Goal: Task Accomplishment & Management: Complete application form

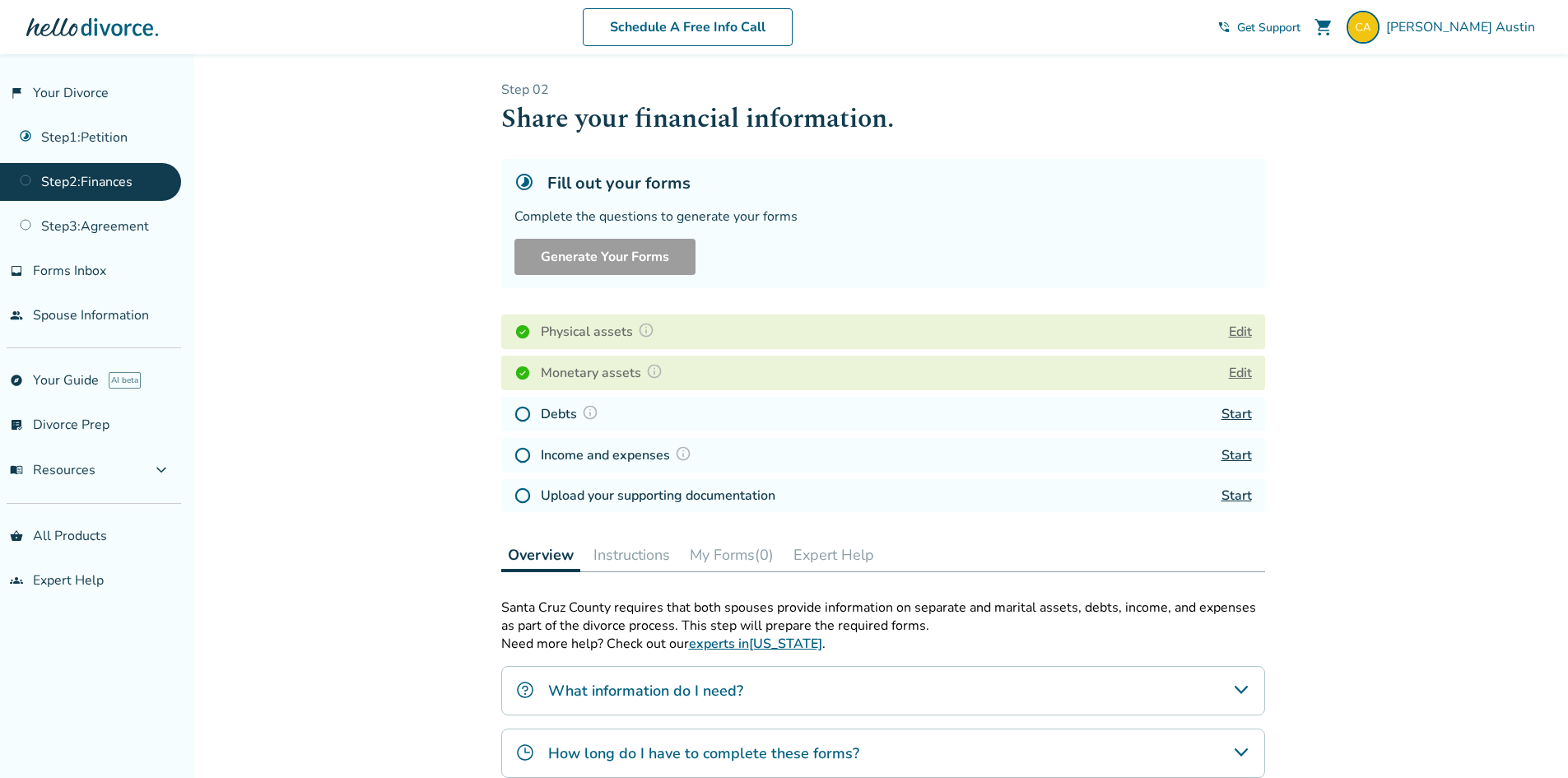
click at [1233, 374] on button "Edit" at bounding box center [1240, 372] width 23 height 20
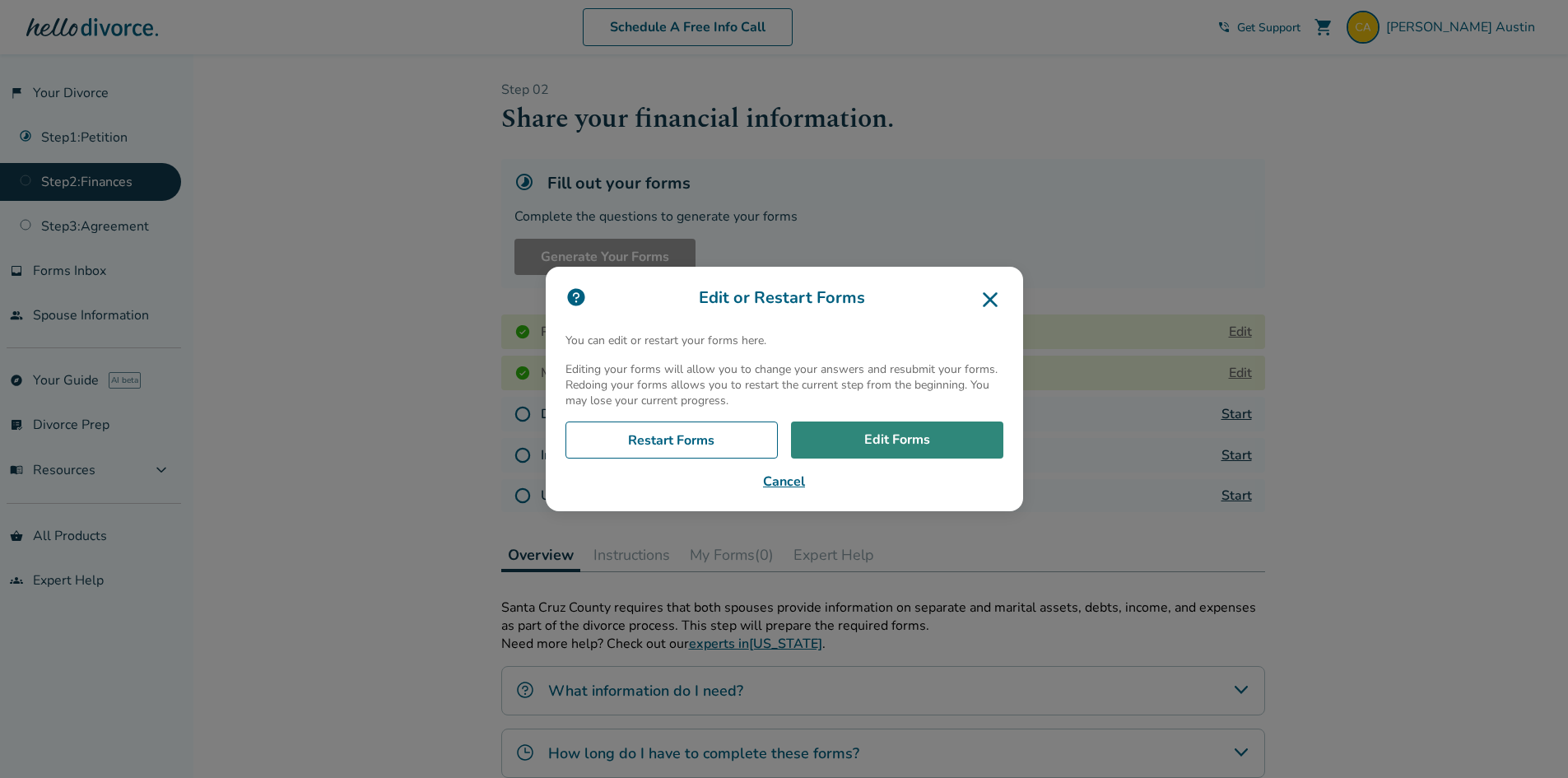
click at [903, 441] on link "Edit Forms" at bounding box center [897, 439] width 212 height 37
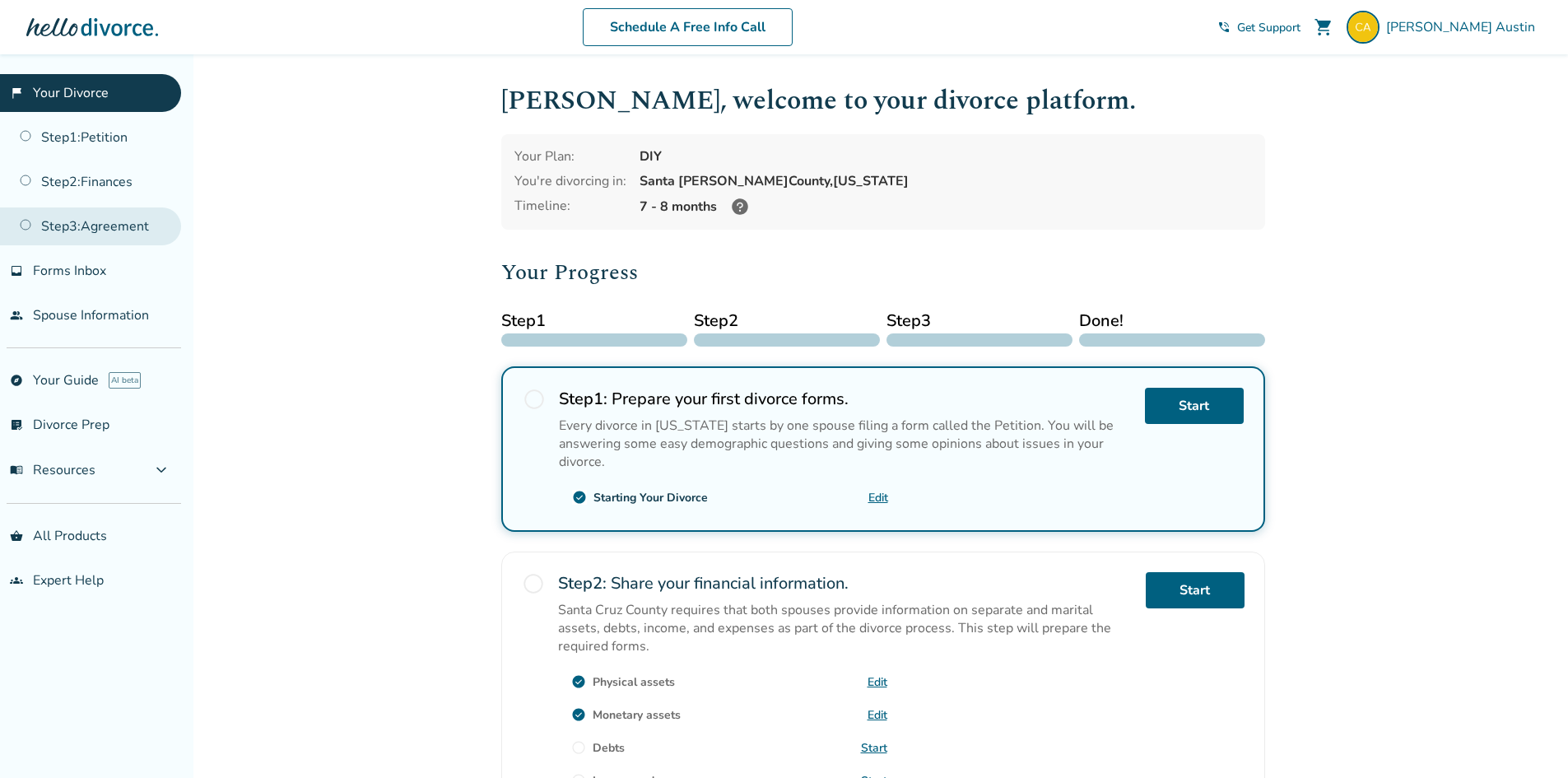
click at [106, 231] on link "Step 3 : Agreement" at bounding box center [90, 225] width 181 height 37
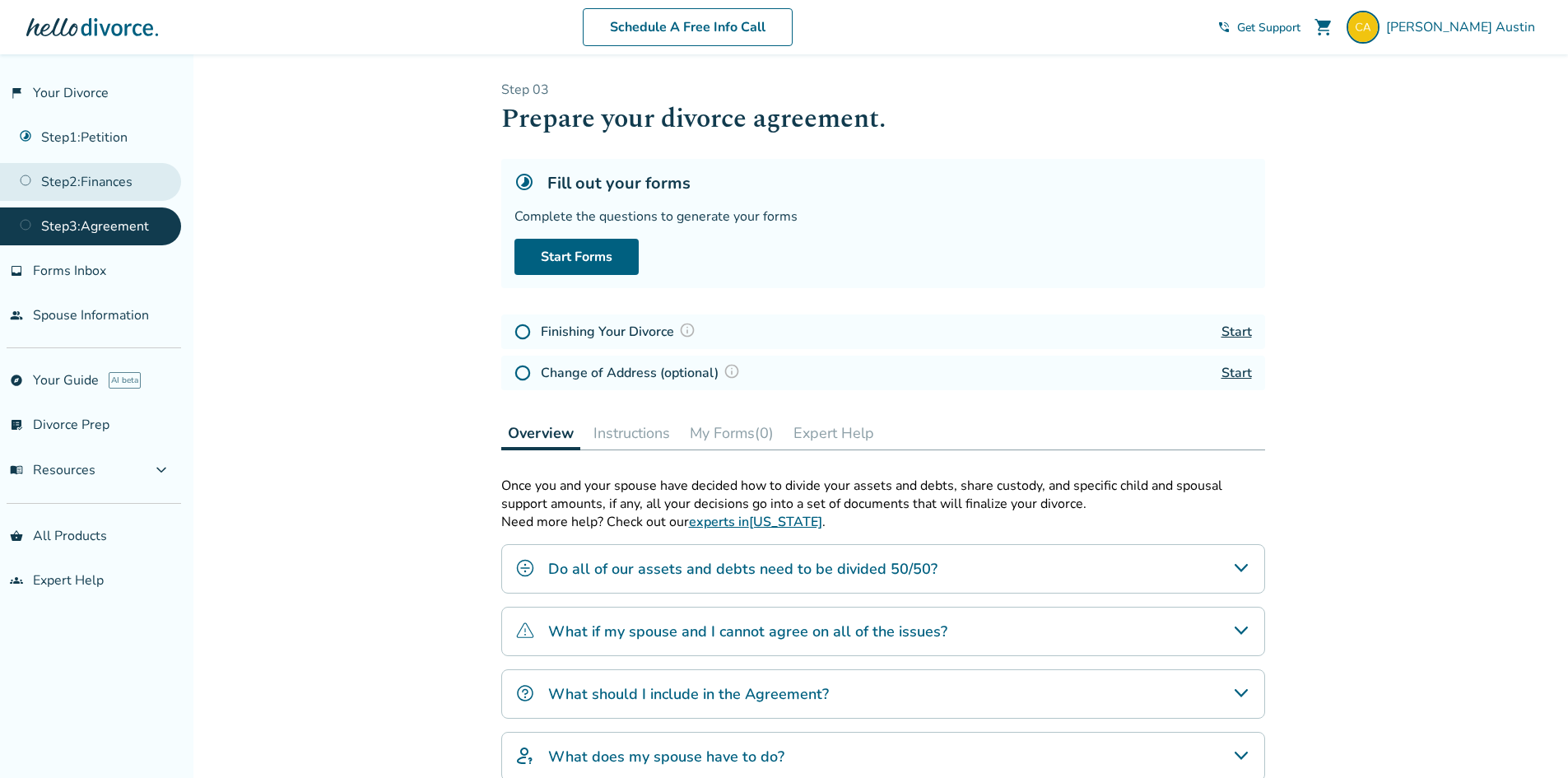
click at [108, 194] on link "Step 2 : Finances" at bounding box center [90, 181] width 181 height 37
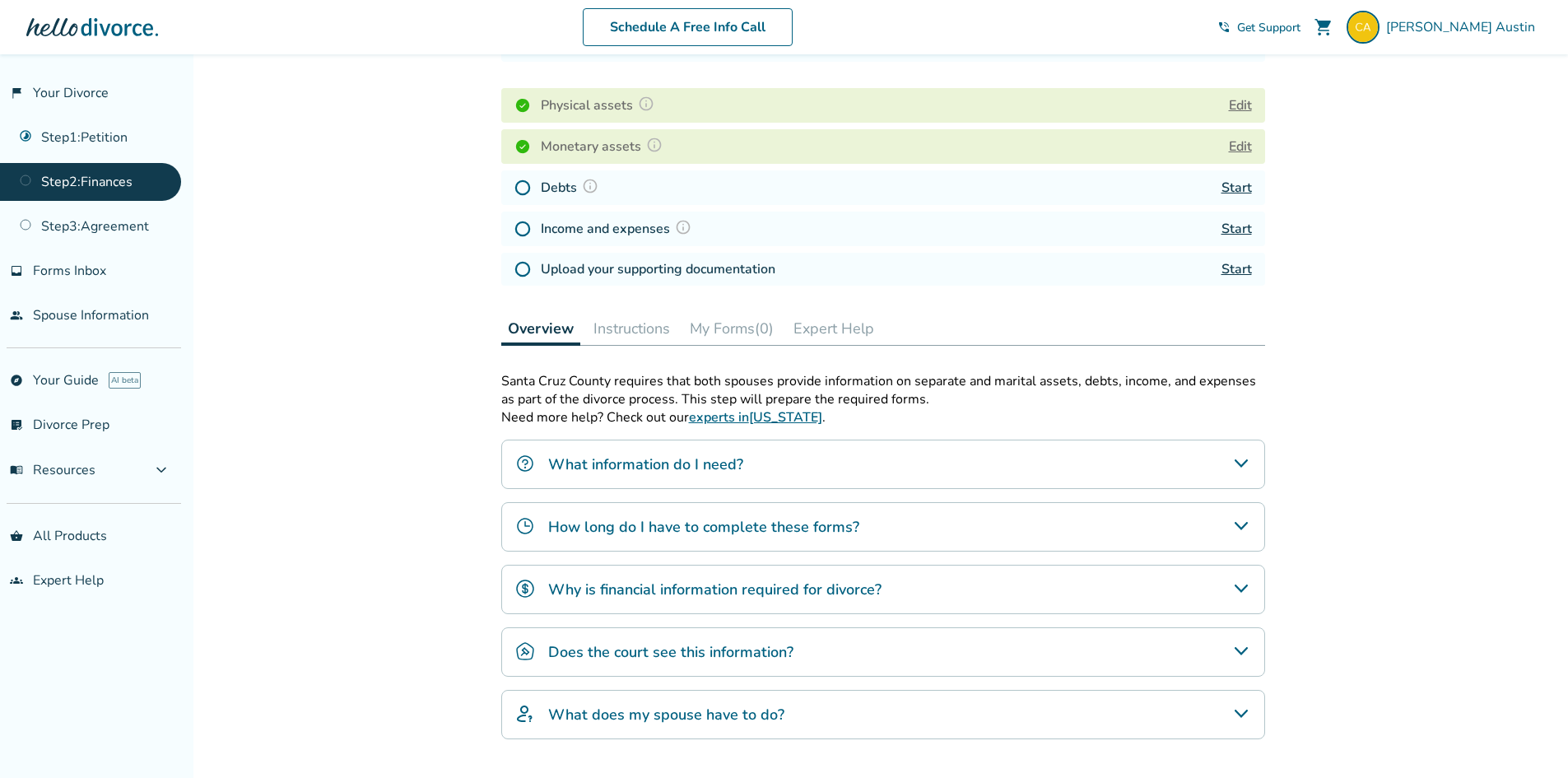
scroll to position [247, 0]
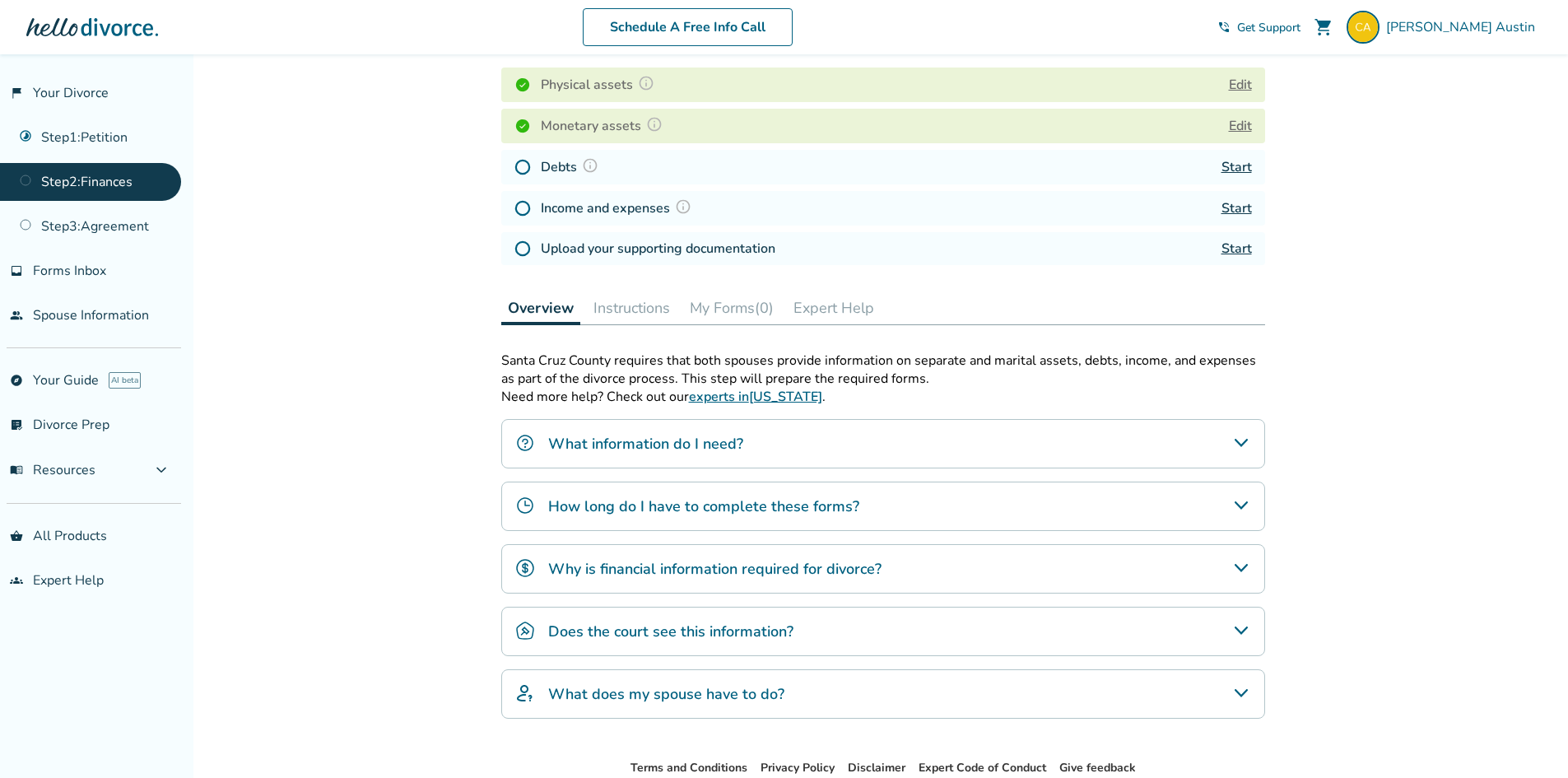
click at [588, 166] on img at bounding box center [590, 165] width 16 height 16
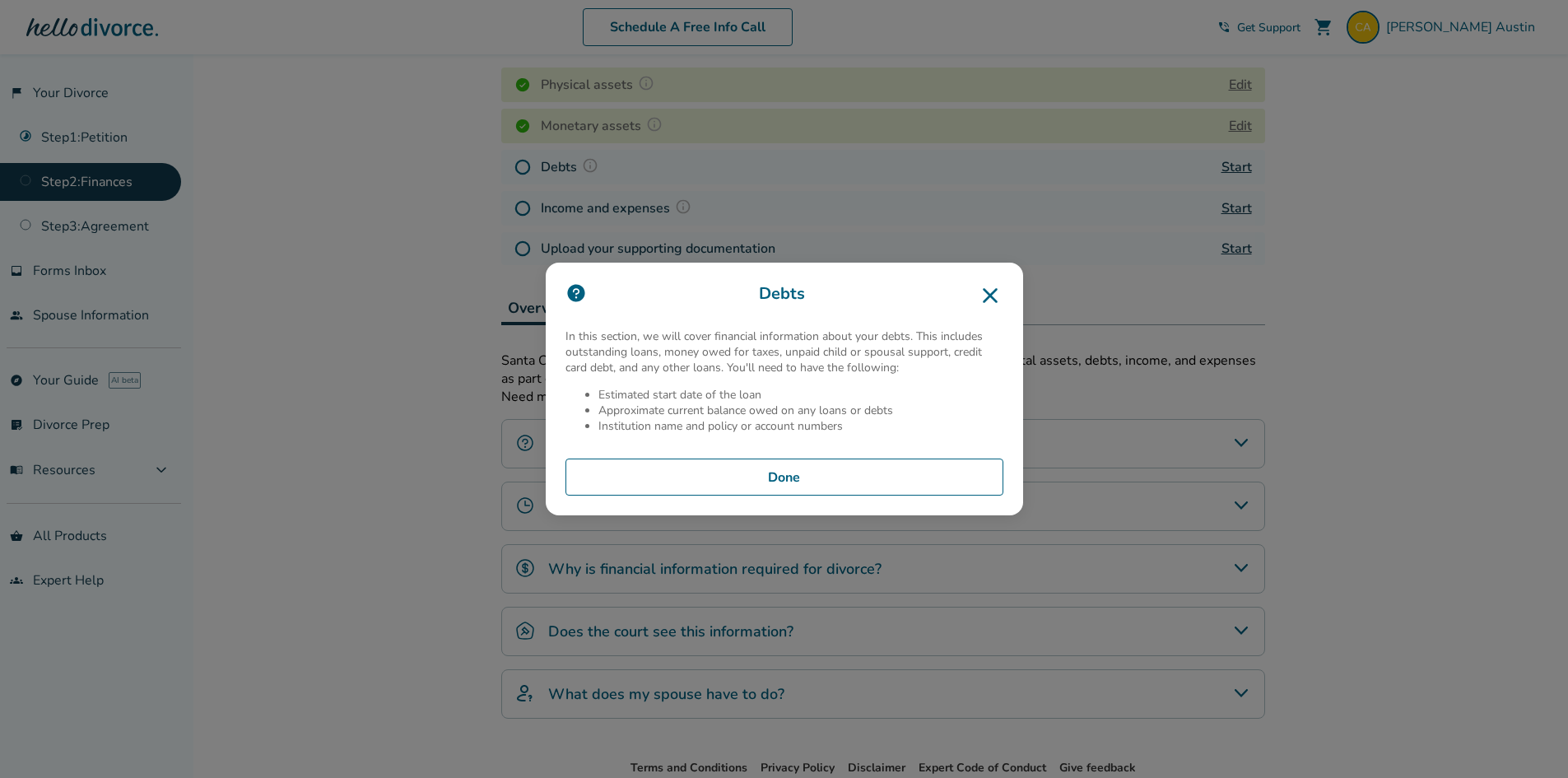
click at [998, 291] on icon at bounding box center [990, 295] width 26 height 26
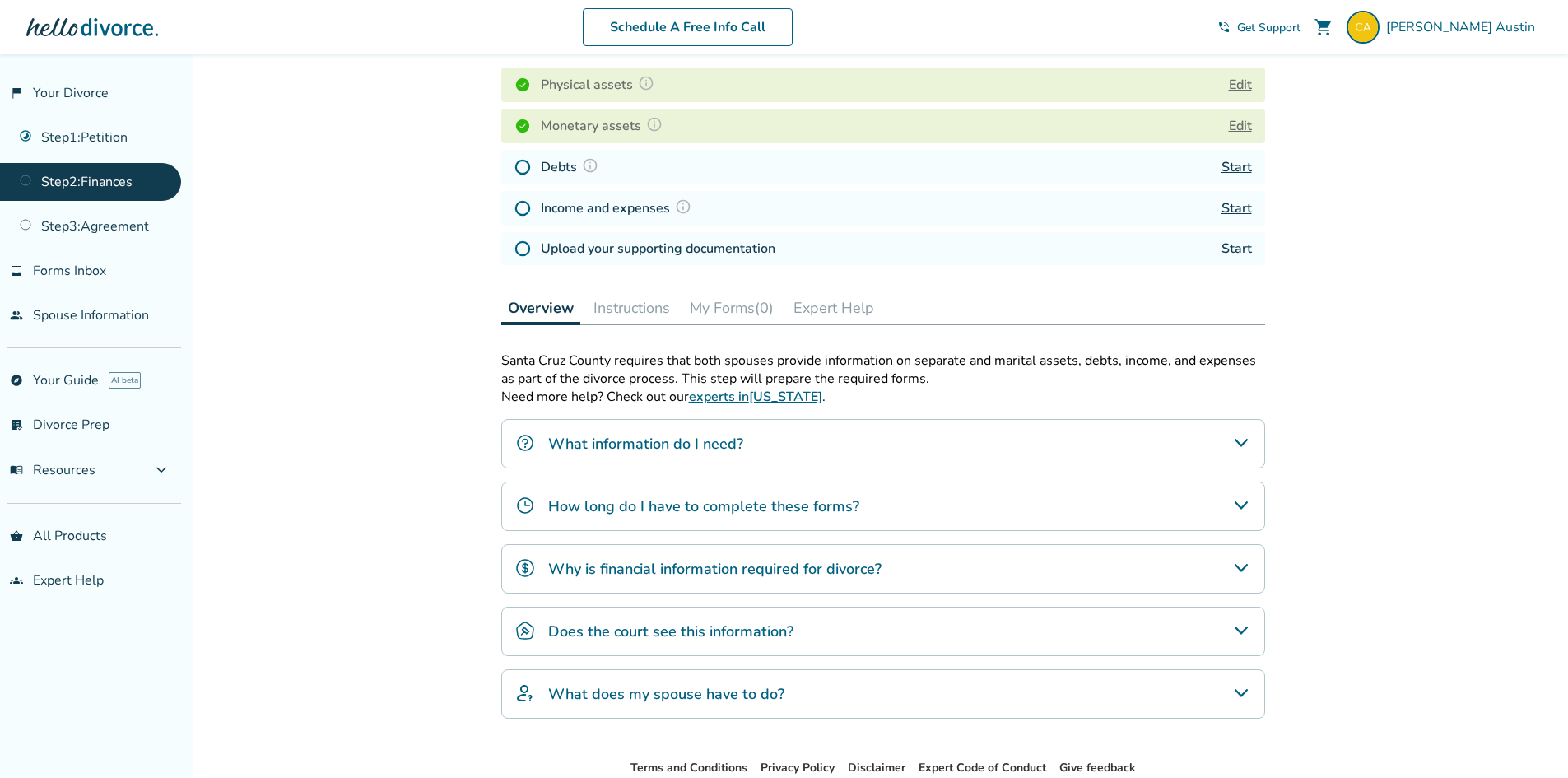
click at [681, 206] on img at bounding box center [683, 206] width 16 height 16
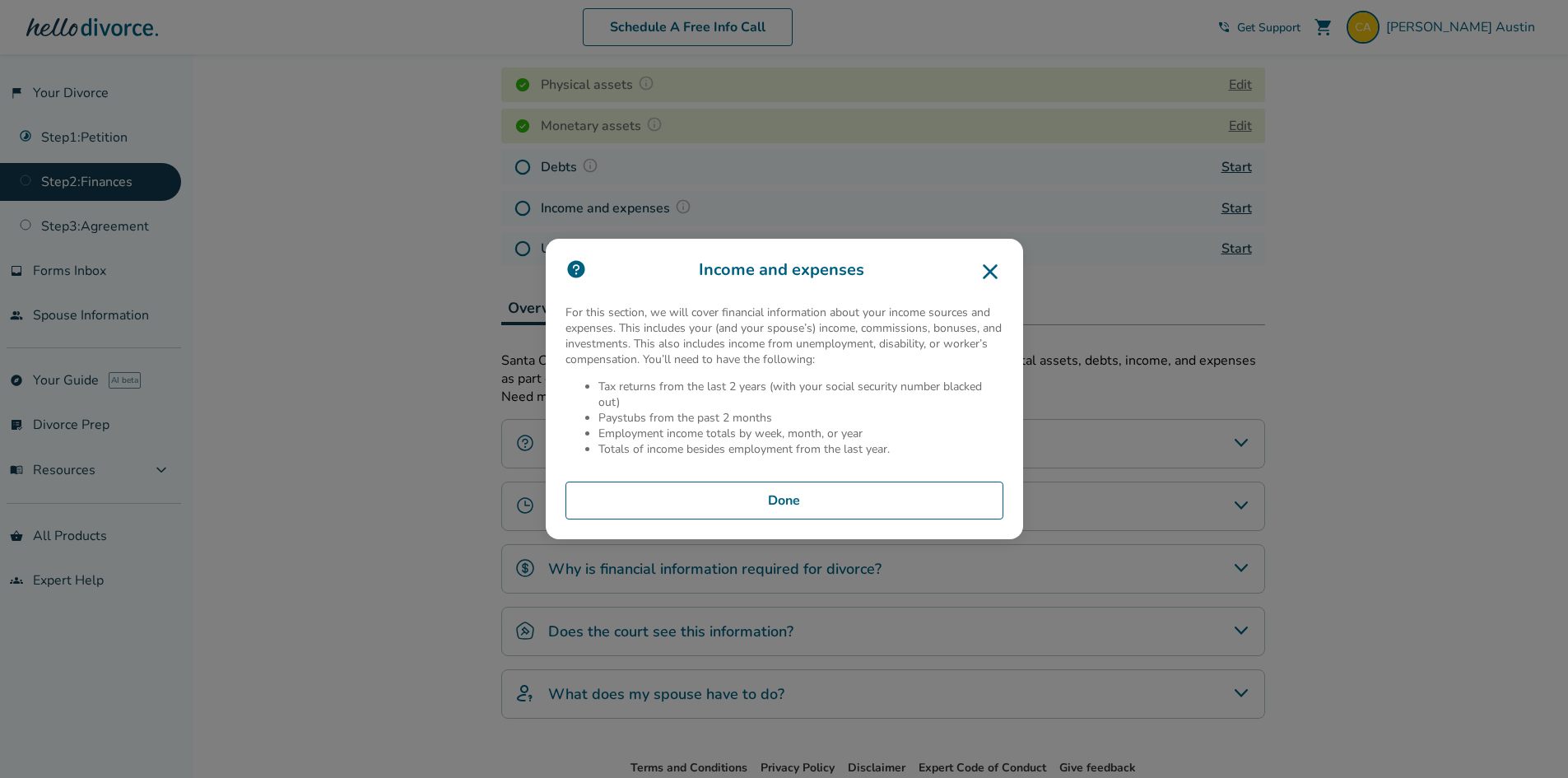
click at [997, 276] on icon at bounding box center [990, 271] width 14 height 14
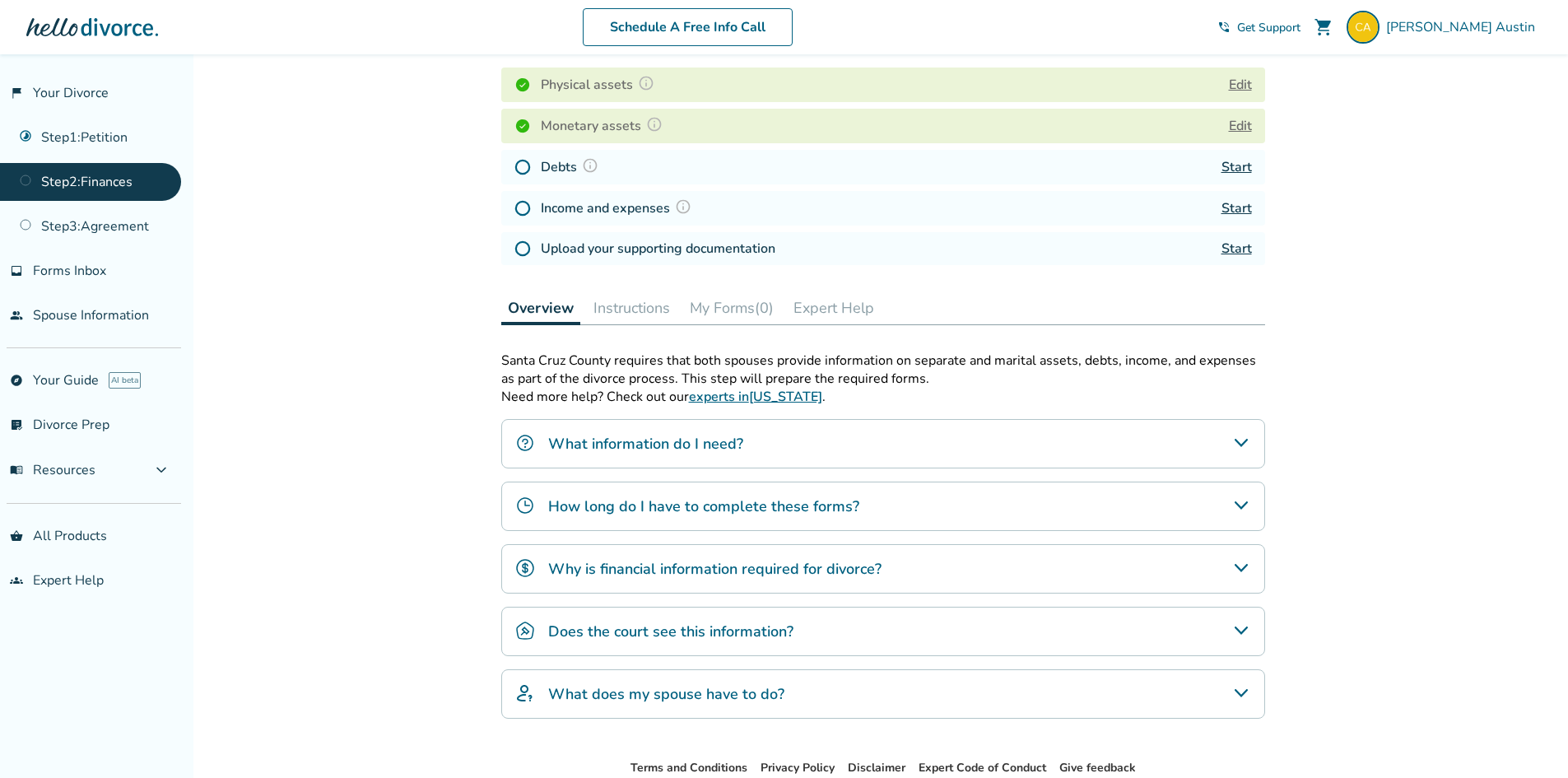
scroll to position [0, 0]
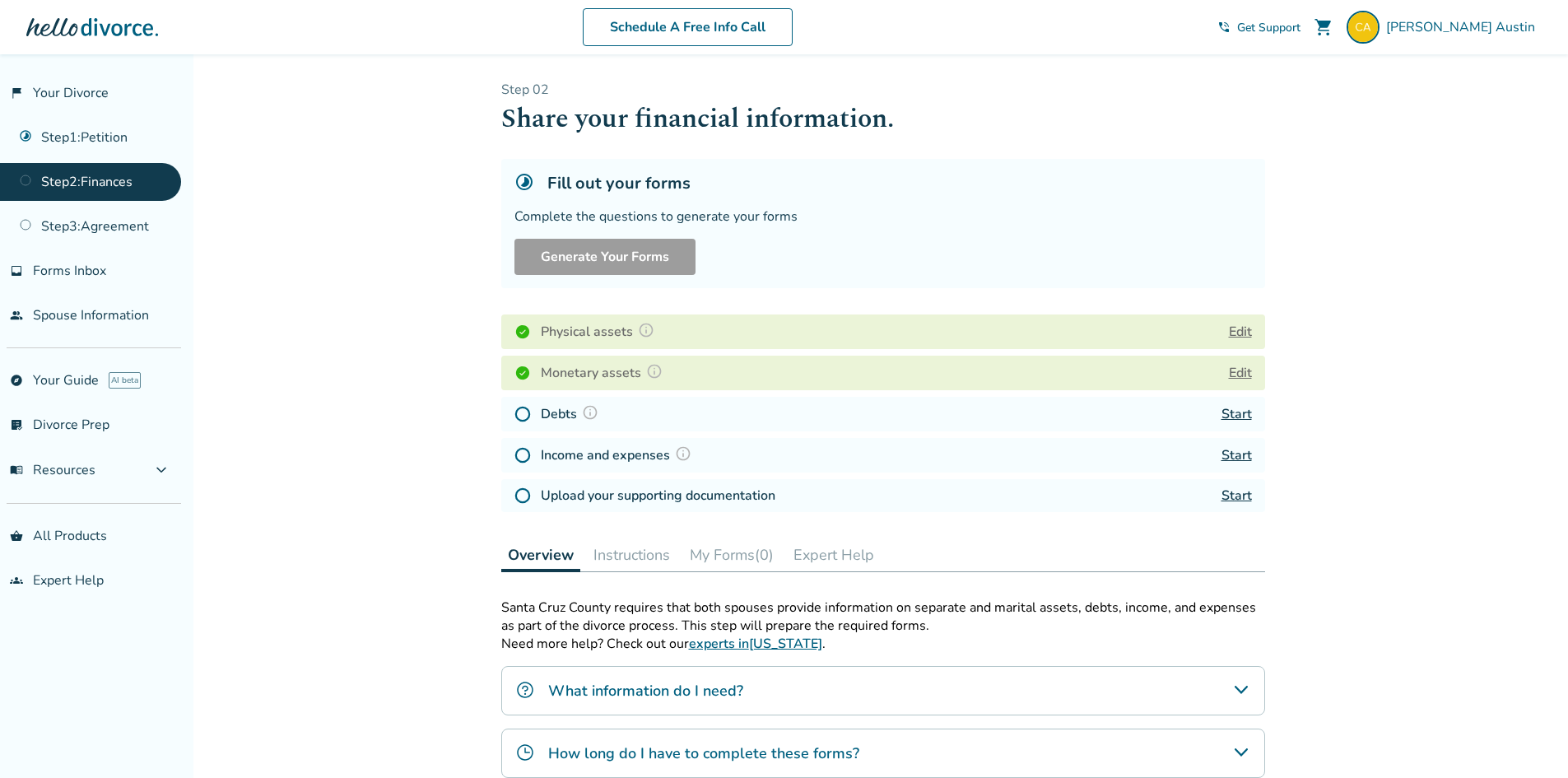
click at [586, 413] on img at bounding box center [590, 412] width 16 height 16
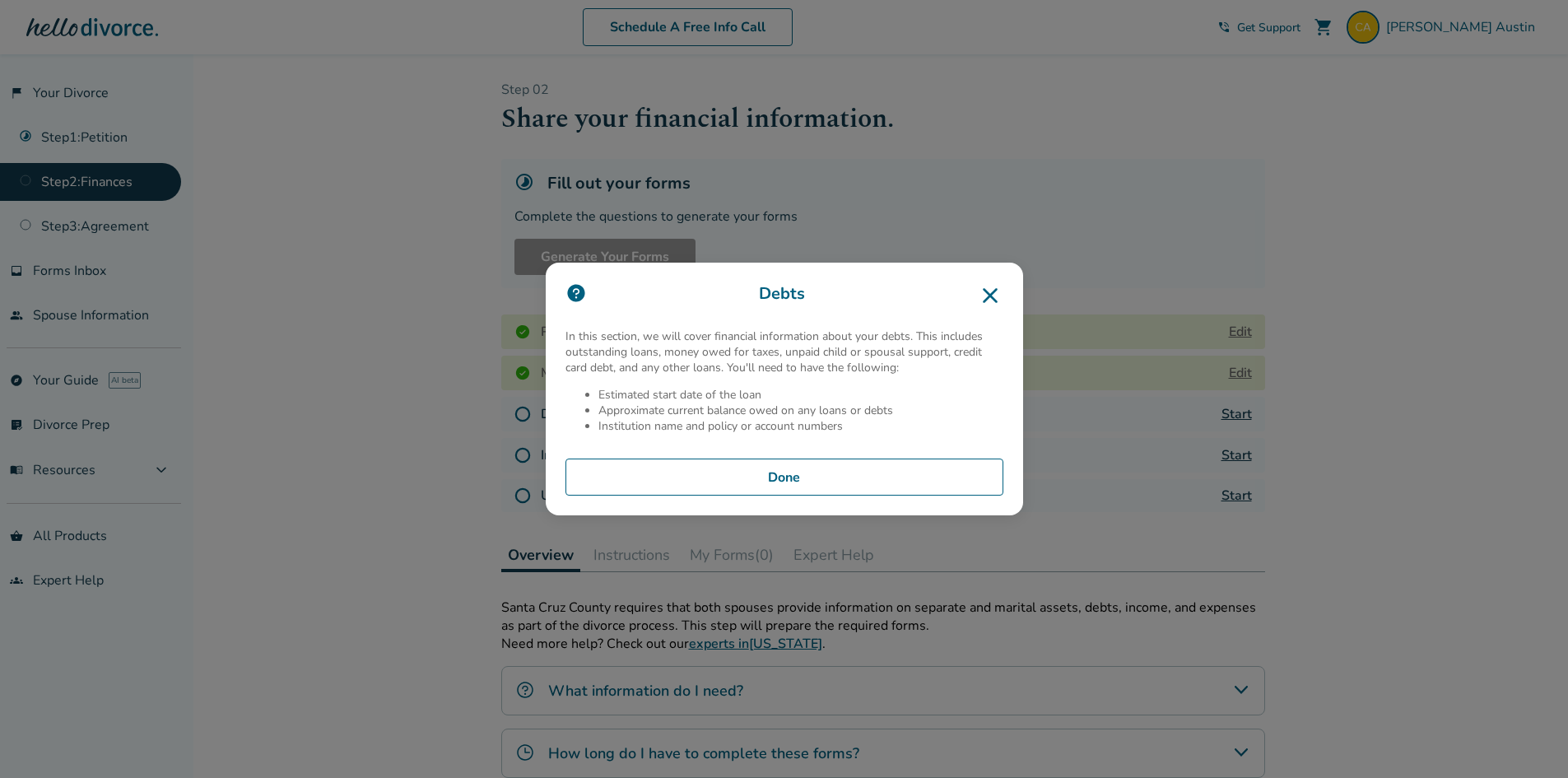
click at [991, 295] on icon at bounding box center [990, 295] width 26 height 26
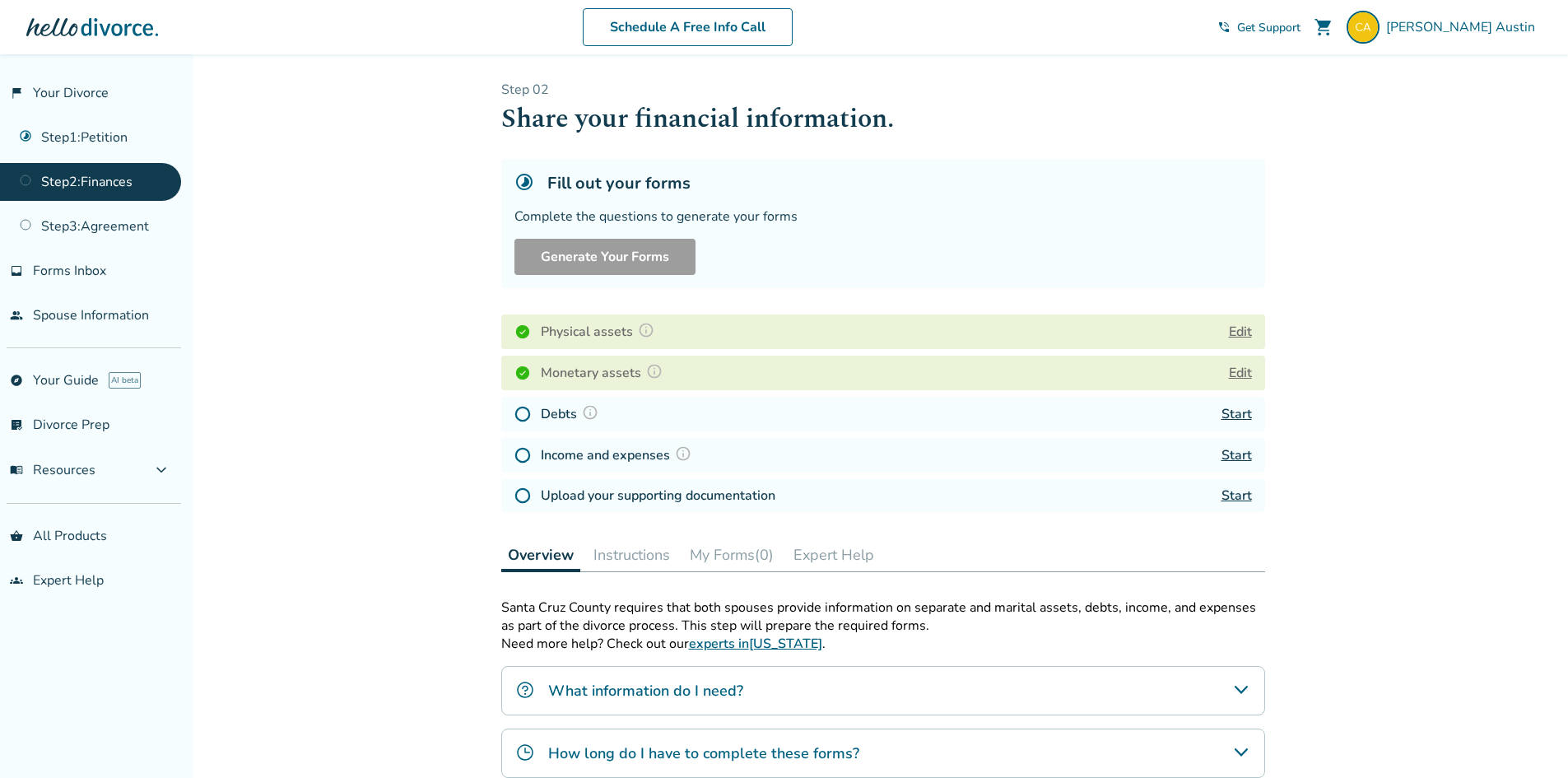
click at [684, 451] on img at bounding box center [683, 453] width 16 height 16
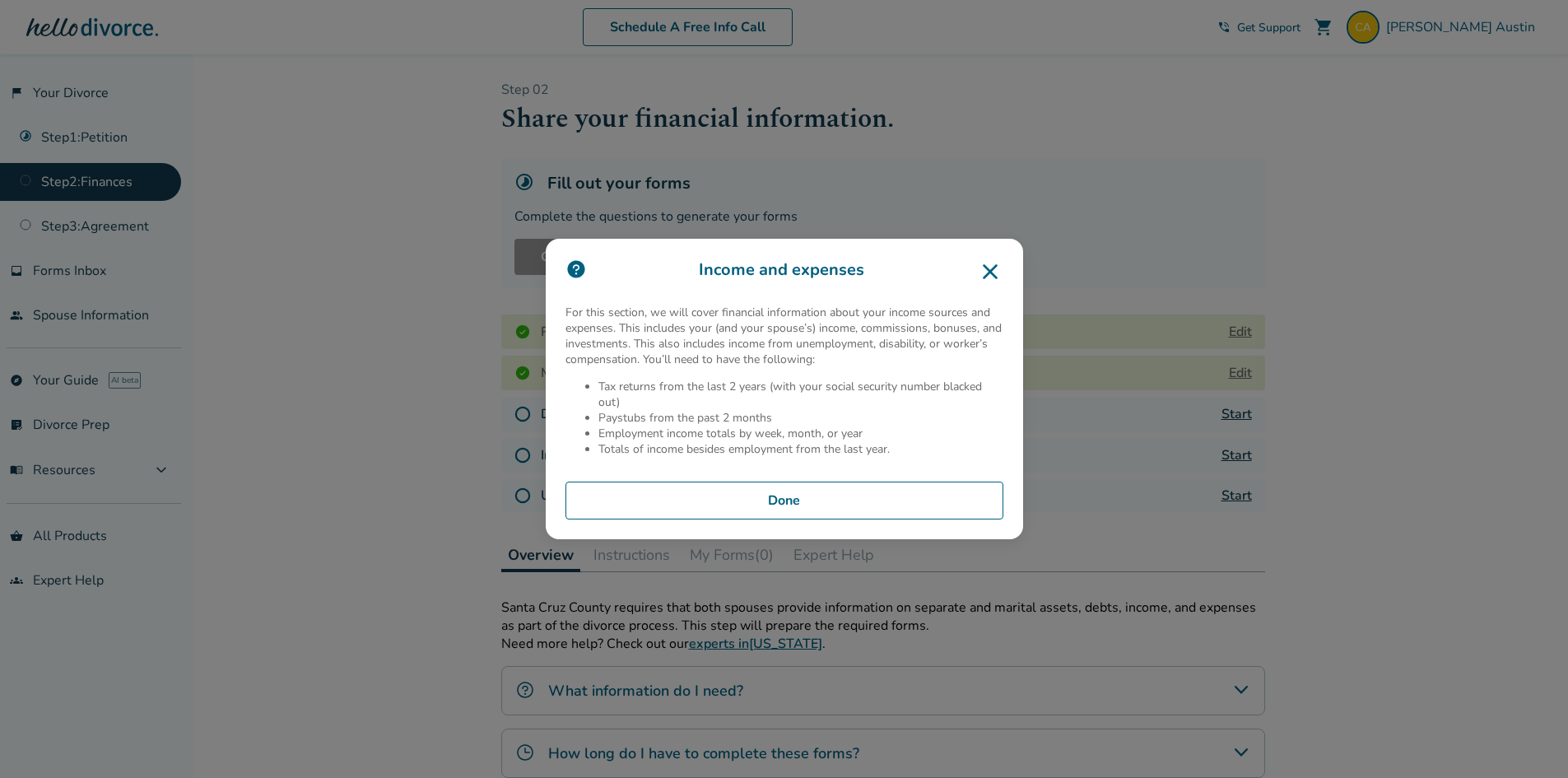
click at [996, 273] on icon at bounding box center [990, 271] width 26 height 26
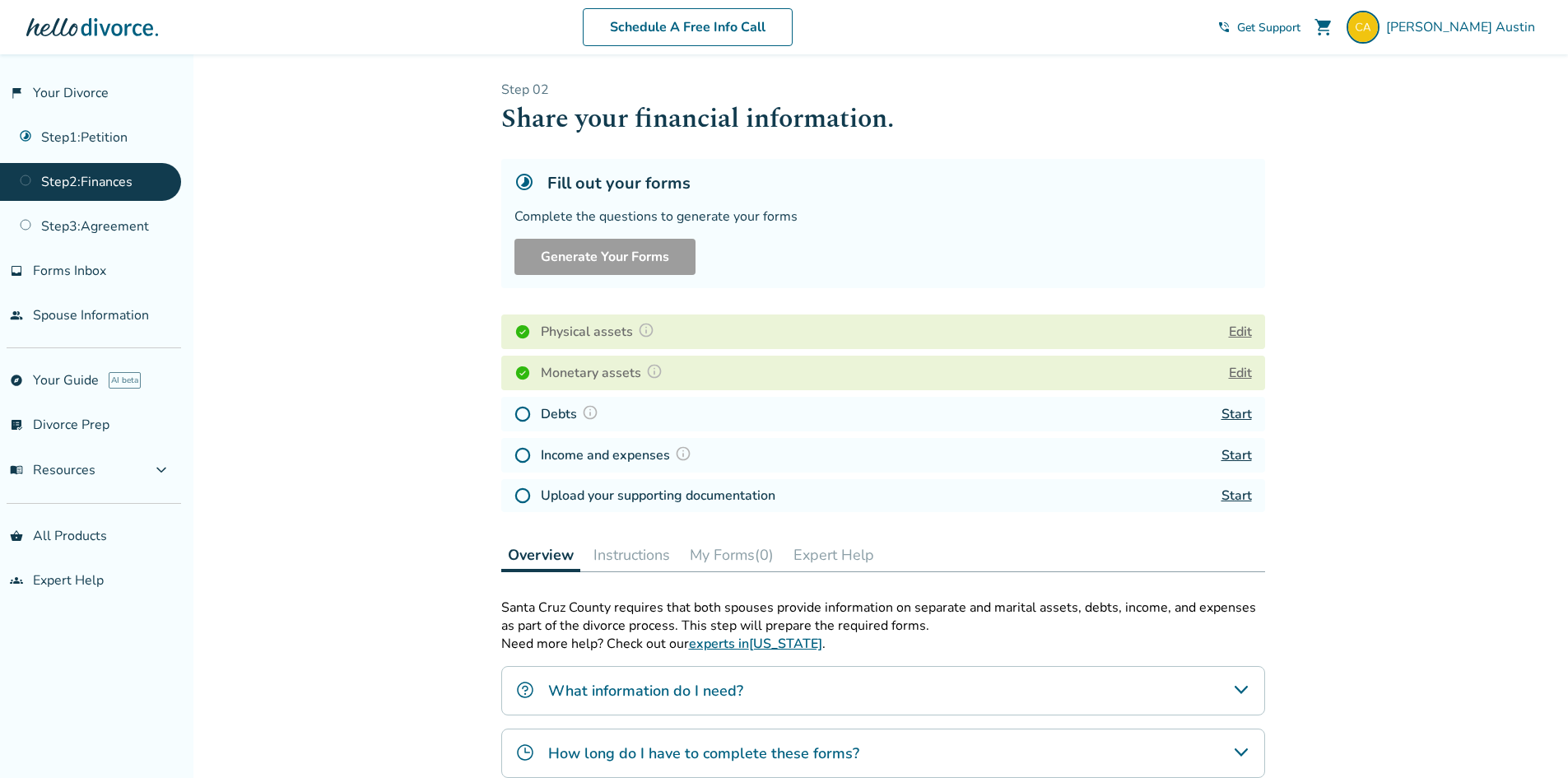
click at [1232, 410] on link "Start" at bounding box center [1237, 413] width 31 height 18
